Goal: Task Accomplishment & Management: Use online tool/utility

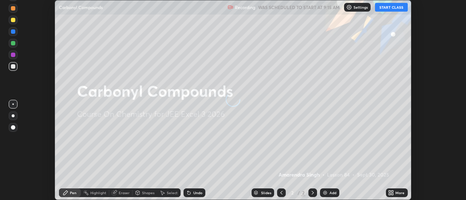
scroll to position [200, 465]
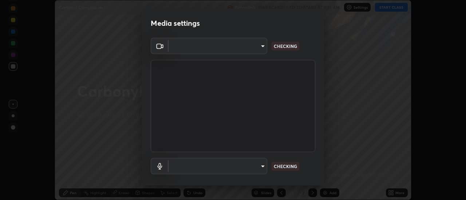
type input "1c74d7bb30cc6ded5c5c98b3cb9fc97e43b0e6473d443055b78a2dfe4a03c43c"
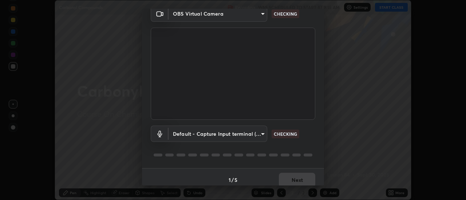
scroll to position [38, 0]
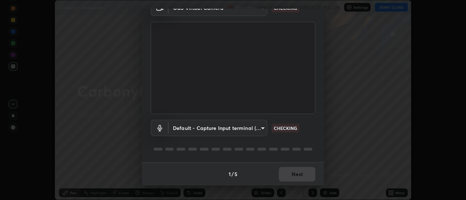
click at [248, 122] on body "Erase all Carbonyl Compounds Recording WAS SCHEDULED TO START AT 9:15 AM Settin…" at bounding box center [233, 100] width 466 height 200
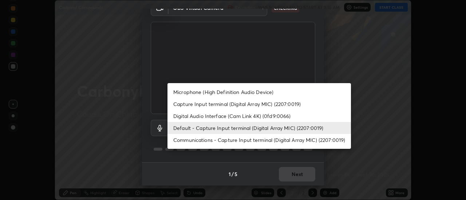
click at [256, 94] on li "Microphone (High Definition Audio Device)" at bounding box center [258, 92] width 183 height 12
type input "bd0c4f31a9324a4ff1448bd48ad4661d5f15993bcd29a0885655b80271df002d"
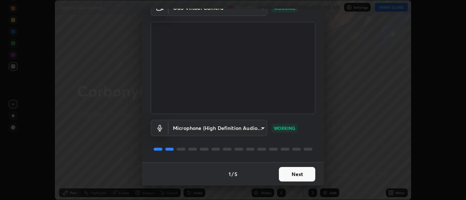
click at [304, 176] on button "Next" at bounding box center [297, 174] width 36 height 15
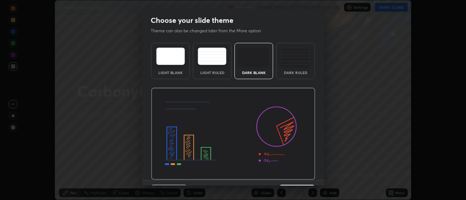
scroll to position [18, 0]
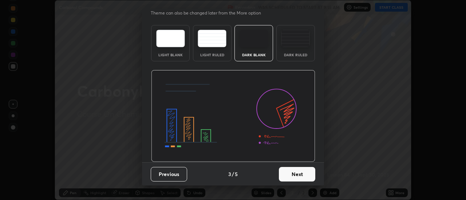
click at [306, 174] on button "Next" at bounding box center [297, 174] width 36 height 15
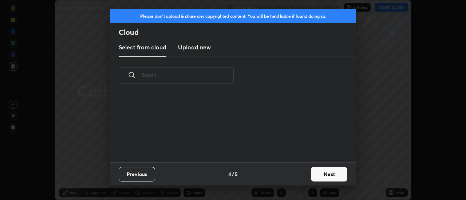
scroll to position [0, 0]
click at [325, 173] on button "Next" at bounding box center [329, 174] width 36 height 15
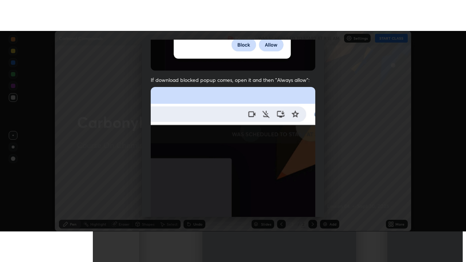
scroll to position [187, 0]
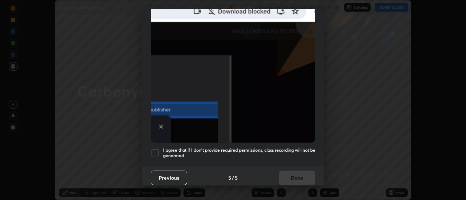
click at [156, 151] on div at bounding box center [155, 153] width 9 height 9
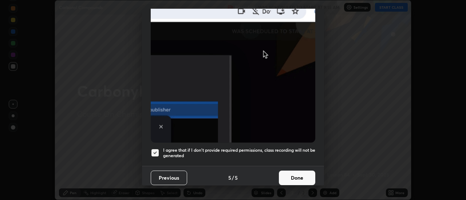
click at [305, 175] on button "Done" at bounding box center [297, 178] width 36 height 15
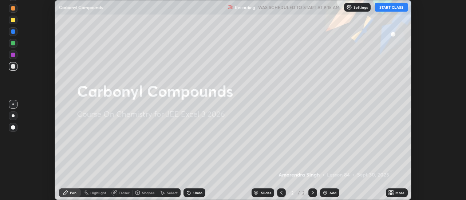
click at [405, 196] on div "More" at bounding box center [397, 193] width 22 height 9
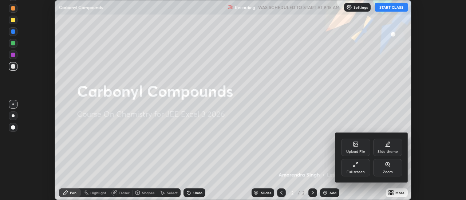
click at [360, 171] on div "Full screen" at bounding box center [355, 173] width 18 height 4
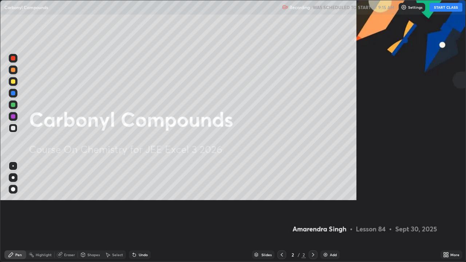
scroll to position [262, 466]
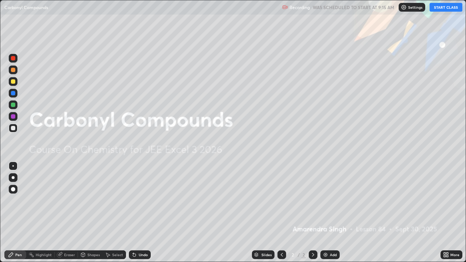
click at [448, 8] on button "START CLASS" at bounding box center [445, 7] width 33 height 9
click at [327, 200] on img at bounding box center [325, 255] width 6 height 6
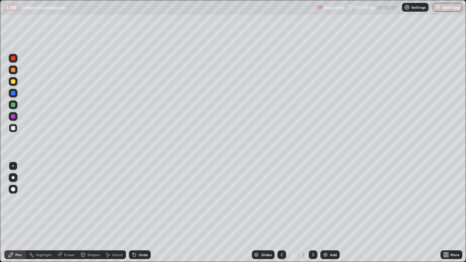
click at [12, 56] on div at bounding box center [13, 58] width 4 height 4
click at [12, 115] on div at bounding box center [13, 116] width 4 height 4
click at [15, 129] on div at bounding box center [13, 128] width 4 height 4
click at [11, 84] on div at bounding box center [13, 81] width 9 height 9
click at [11, 72] on div at bounding box center [13, 69] width 9 height 9
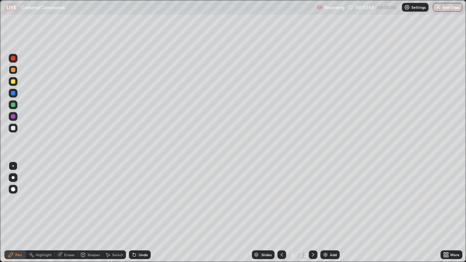
click at [9, 95] on div at bounding box center [13, 93] width 9 height 9
click at [13, 117] on div at bounding box center [13, 116] width 4 height 4
click at [332, 200] on div "Add" at bounding box center [333, 255] width 7 height 4
click at [10, 59] on div at bounding box center [13, 58] width 9 height 9
click at [10, 94] on div at bounding box center [13, 93] width 9 height 9
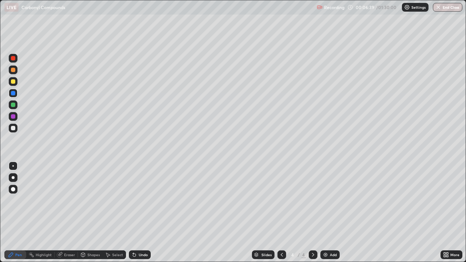
click at [12, 96] on div at bounding box center [13, 93] width 9 height 9
click at [72, 200] on div "Eraser" at bounding box center [69, 255] width 11 height 4
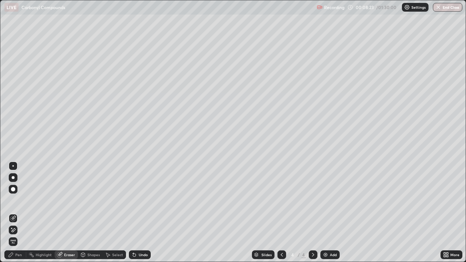
click at [20, 200] on div "Pen" at bounding box center [15, 254] width 22 height 9
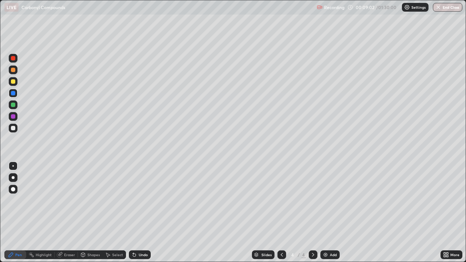
click at [12, 130] on div at bounding box center [13, 128] width 4 height 4
click at [136, 200] on div "Undo" at bounding box center [140, 254] width 22 height 9
click at [134, 200] on icon at bounding box center [134, 255] width 6 height 6
click at [133, 200] on icon at bounding box center [134, 255] width 3 height 3
click at [135, 200] on div "Undo" at bounding box center [140, 254] width 22 height 9
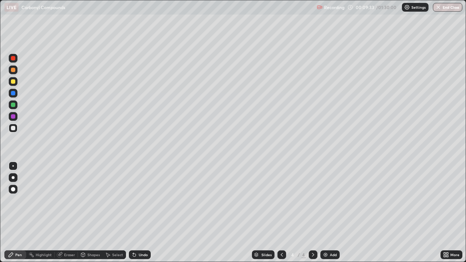
click at [136, 200] on div "Undo" at bounding box center [140, 254] width 22 height 9
click at [137, 200] on div "Undo" at bounding box center [140, 254] width 22 height 9
click at [136, 200] on div "Undo" at bounding box center [140, 254] width 22 height 9
click at [16, 119] on div at bounding box center [13, 116] width 9 height 9
click at [13, 128] on div at bounding box center [13, 128] width 4 height 4
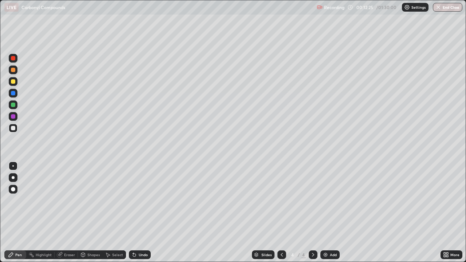
click at [142, 200] on div "Undo" at bounding box center [143, 255] width 9 height 4
click at [326, 200] on img at bounding box center [325, 255] width 6 height 6
click at [12, 58] on div at bounding box center [13, 58] width 4 height 4
click at [10, 83] on div at bounding box center [13, 81] width 9 height 9
click at [281, 200] on icon at bounding box center [282, 255] width 6 height 6
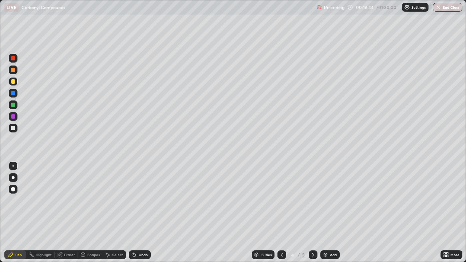
click at [312, 200] on icon at bounding box center [313, 255] width 6 height 6
click at [11, 94] on div at bounding box center [13, 93] width 4 height 4
click at [10, 95] on div at bounding box center [13, 93] width 9 height 9
click at [9, 83] on div at bounding box center [13, 81] width 9 height 9
click at [13, 128] on div at bounding box center [13, 128] width 4 height 4
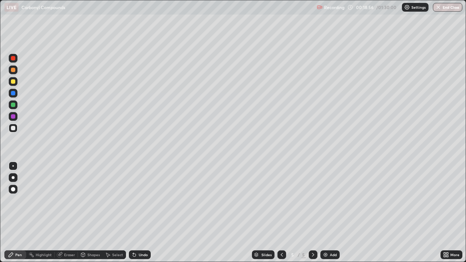
click at [12, 93] on div at bounding box center [13, 93] width 4 height 4
click at [15, 106] on div at bounding box center [13, 105] width 4 height 4
click at [326, 200] on img at bounding box center [325, 255] width 6 height 6
click at [13, 58] on div at bounding box center [13, 58] width 4 height 4
click at [13, 81] on div at bounding box center [13, 81] width 4 height 4
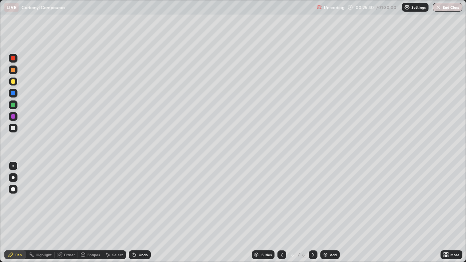
click at [11, 118] on div at bounding box center [13, 116] width 4 height 4
click at [15, 131] on div at bounding box center [13, 128] width 9 height 9
click at [14, 130] on div at bounding box center [13, 128] width 4 height 4
click at [13, 105] on div at bounding box center [13, 105] width 4 height 4
click at [142, 200] on div "Undo" at bounding box center [143, 255] width 9 height 4
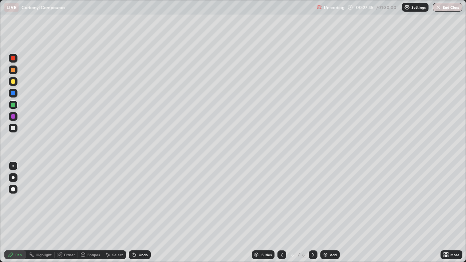
click at [140, 200] on div "Undo" at bounding box center [140, 254] width 22 height 9
click at [139, 200] on div "Undo" at bounding box center [143, 255] width 9 height 4
click at [141, 200] on div "Undo" at bounding box center [143, 255] width 9 height 4
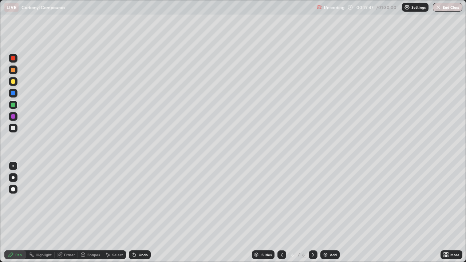
click at [140, 200] on div "Undo" at bounding box center [143, 255] width 9 height 4
click at [139, 200] on div "Undo" at bounding box center [143, 255] width 9 height 4
click at [141, 200] on div "Undo" at bounding box center [140, 254] width 22 height 9
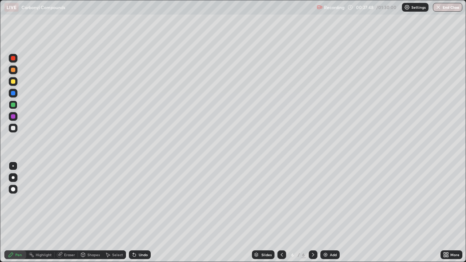
click at [142, 200] on div "Undo" at bounding box center [143, 255] width 9 height 4
click at [147, 200] on div "Undo" at bounding box center [140, 254] width 22 height 9
click at [145, 200] on div "Undo" at bounding box center [140, 254] width 22 height 9
click at [144, 200] on div "Undo" at bounding box center [143, 255] width 9 height 4
click at [147, 200] on div "Undo" at bounding box center [140, 254] width 22 height 9
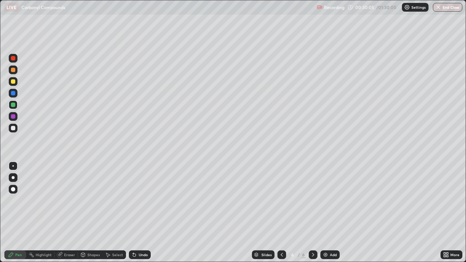
click at [331, 200] on div "Add" at bounding box center [333, 255] width 7 height 4
click at [13, 58] on div at bounding box center [13, 58] width 4 height 4
click at [280, 200] on icon at bounding box center [282, 255] width 6 height 6
click at [312, 200] on icon at bounding box center [313, 255] width 6 height 6
click at [14, 106] on div at bounding box center [13, 105] width 4 height 4
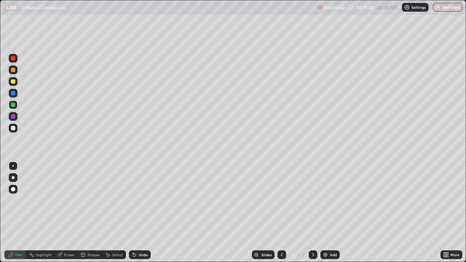
click at [9, 94] on div at bounding box center [13, 93] width 9 height 9
click at [13, 116] on div at bounding box center [13, 116] width 4 height 4
click at [281, 200] on icon at bounding box center [282, 255] width 6 height 6
click at [312, 200] on icon at bounding box center [313, 255] width 2 height 4
click at [324, 200] on img at bounding box center [325, 255] width 6 height 6
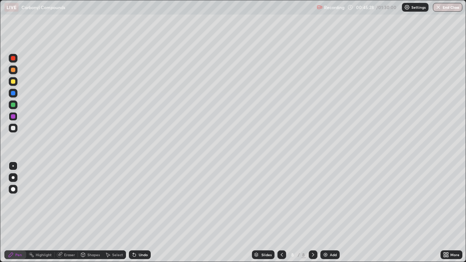
click at [280, 200] on div at bounding box center [281, 254] width 9 height 9
click at [312, 200] on icon at bounding box center [313, 255] width 6 height 6
click at [329, 200] on div "Add" at bounding box center [329, 254] width 19 height 9
click at [12, 82] on div at bounding box center [13, 81] width 4 height 4
click at [12, 116] on div at bounding box center [13, 116] width 4 height 4
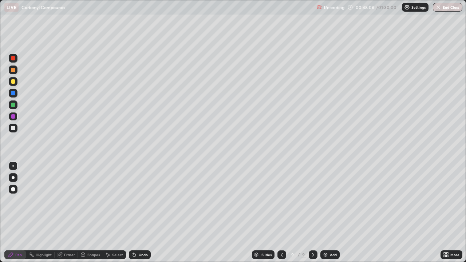
click at [13, 128] on div at bounding box center [13, 128] width 4 height 4
click at [330, 200] on div "Add" at bounding box center [333, 255] width 7 height 4
click at [16, 59] on div at bounding box center [13, 58] width 9 height 9
click at [12, 128] on div at bounding box center [13, 128] width 4 height 4
click at [13, 116] on div at bounding box center [13, 116] width 4 height 4
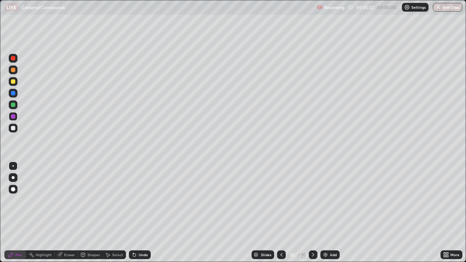
click at [325, 200] on img at bounding box center [325, 255] width 6 height 6
click at [14, 62] on div at bounding box center [13, 58] width 9 height 9
click at [11, 94] on div at bounding box center [13, 93] width 4 height 4
click at [10, 102] on div at bounding box center [13, 104] width 9 height 9
click at [133, 200] on icon at bounding box center [133, 253] width 1 height 1
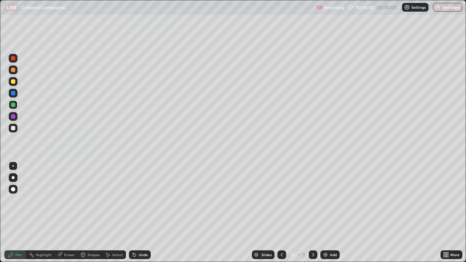
click at [133, 200] on icon at bounding box center [133, 253] width 1 height 1
click at [13, 131] on div at bounding box center [13, 128] width 9 height 9
click at [280, 200] on icon at bounding box center [282, 255] width 6 height 6
click at [312, 200] on icon at bounding box center [313, 255] width 6 height 6
click at [13, 116] on div at bounding box center [13, 116] width 4 height 4
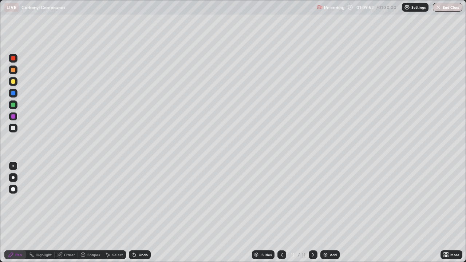
click at [10, 130] on div at bounding box center [13, 128] width 9 height 9
click at [13, 82] on div at bounding box center [13, 81] width 4 height 4
click at [9, 59] on div at bounding box center [13, 58] width 9 height 9
click at [14, 107] on div at bounding box center [13, 105] width 4 height 4
click at [9, 84] on div at bounding box center [13, 81] width 9 height 9
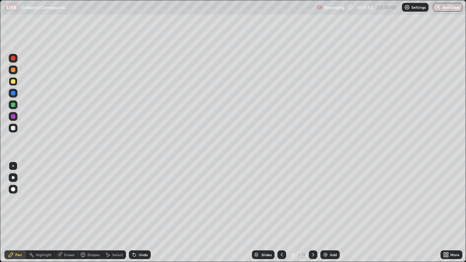
click at [452, 3] on button "End Class" at bounding box center [447, 7] width 29 height 9
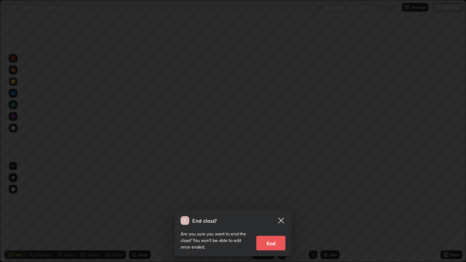
click at [275, 200] on button "End" at bounding box center [270, 243] width 29 height 15
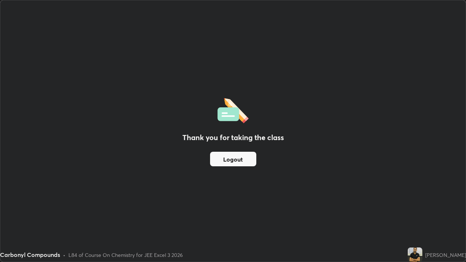
click at [238, 158] on button "Logout" at bounding box center [233, 159] width 46 height 15
